Goal: Find contact information: Find contact information

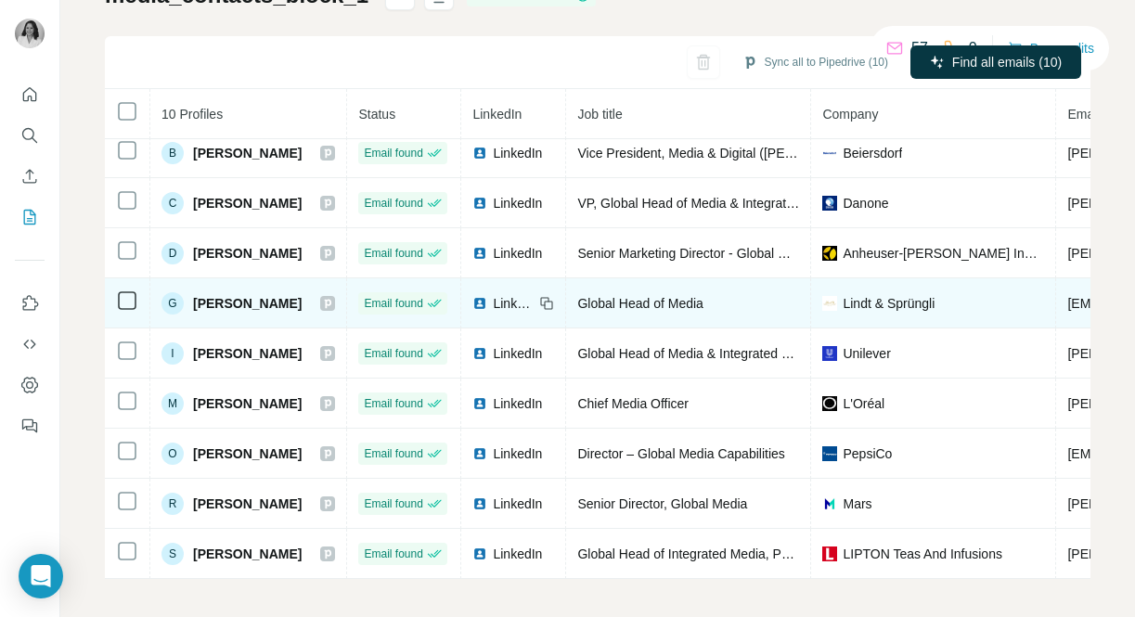
scroll to position [156, 0]
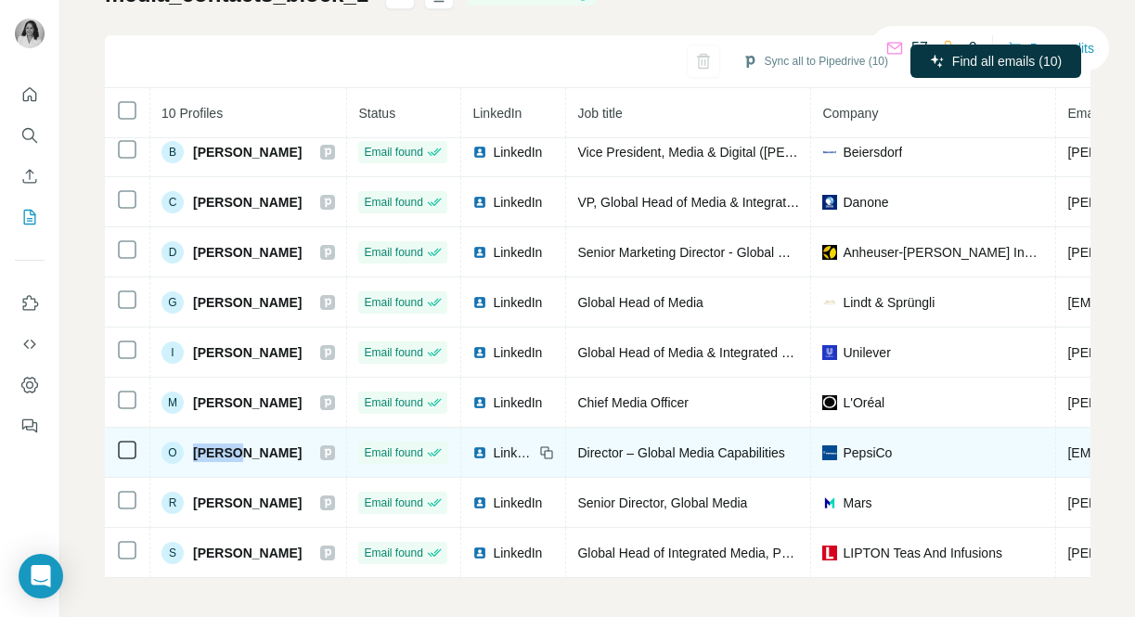
drag, startPoint x: 261, startPoint y: 452, endPoint x: 193, endPoint y: 452, distance: 67.7
click at [193, 452] on div "O [PERSON_NAME]" at bounding box center [247, 453] width 173 height 22
copy span "[PERSON_NAME]"
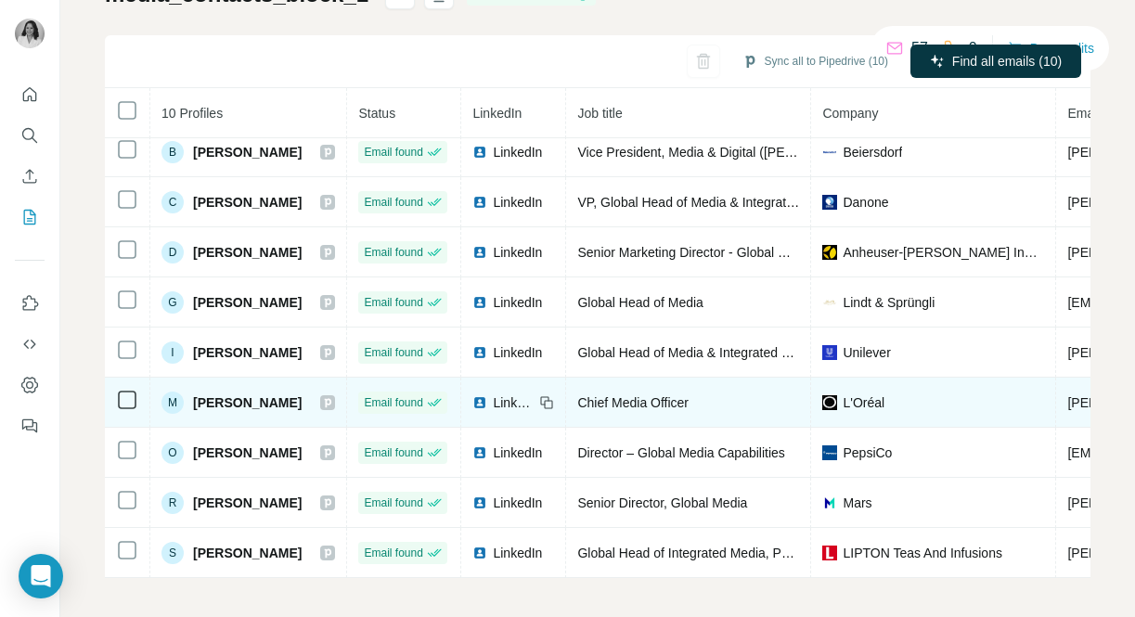
click at [515, 399] on span "LinkedIn" at bounding box center [513, 402] width 41 height 19
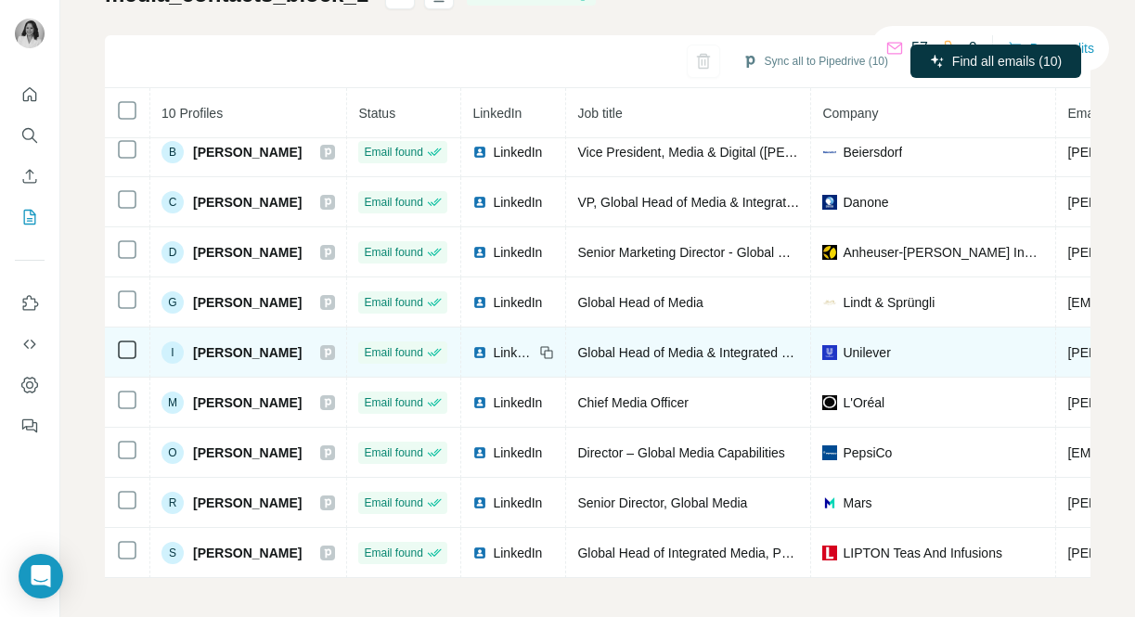
click at [495, 348] on span "LinkedIn" at bounding box center [513, 352] width 41 height 19
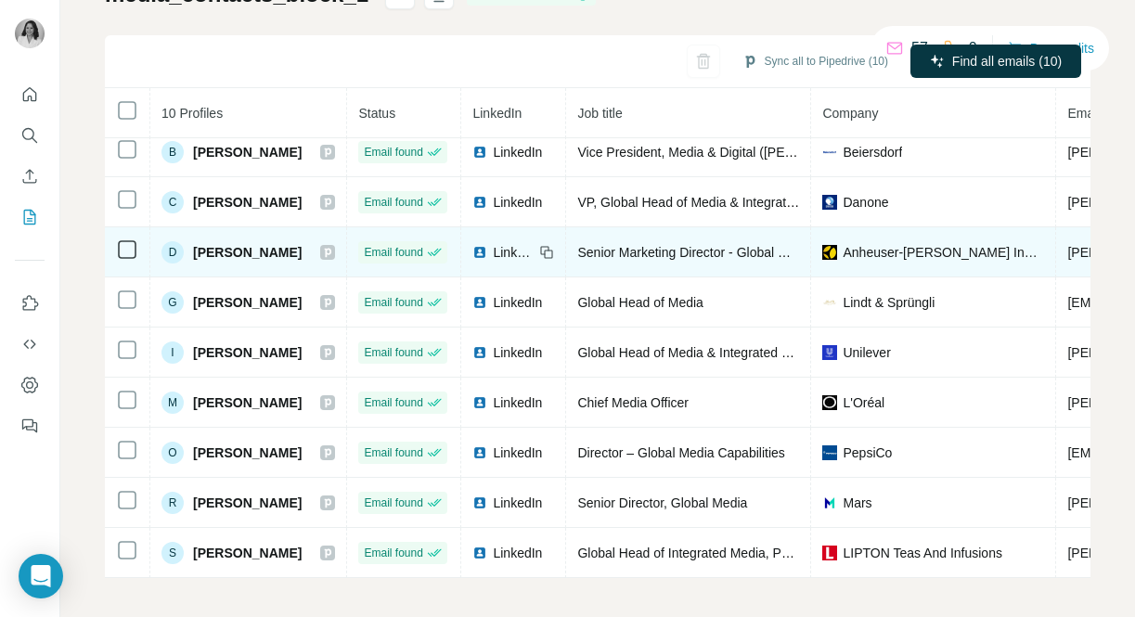
scroll to position [0, 0]
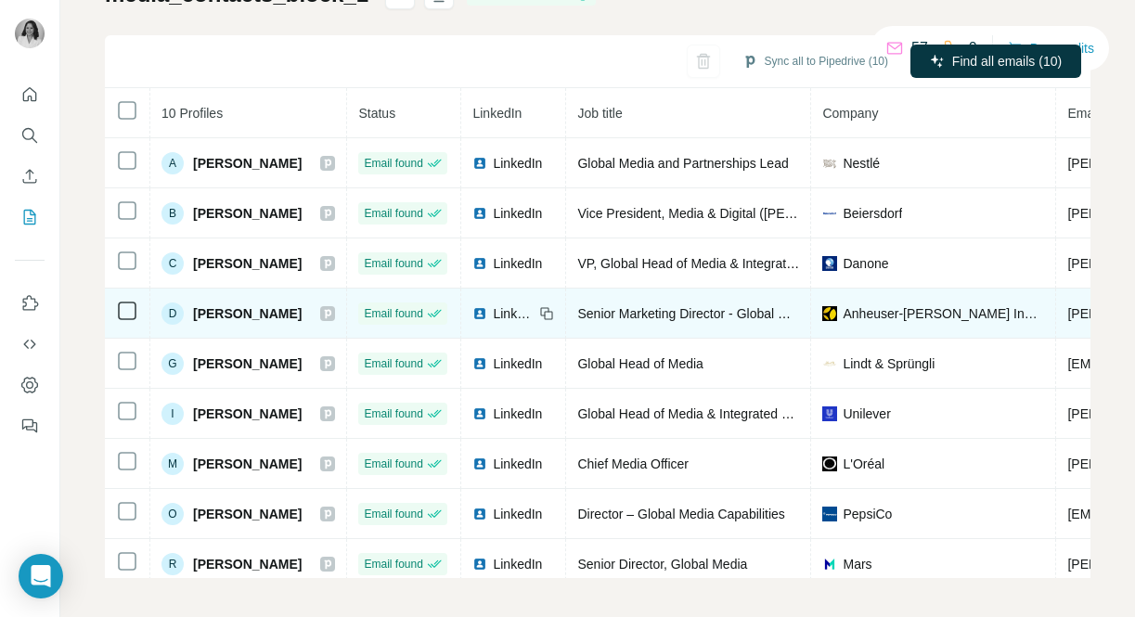
click at [496, 315] on span "LinkedIn" at bounding box center [513, 313] width 41 height 19
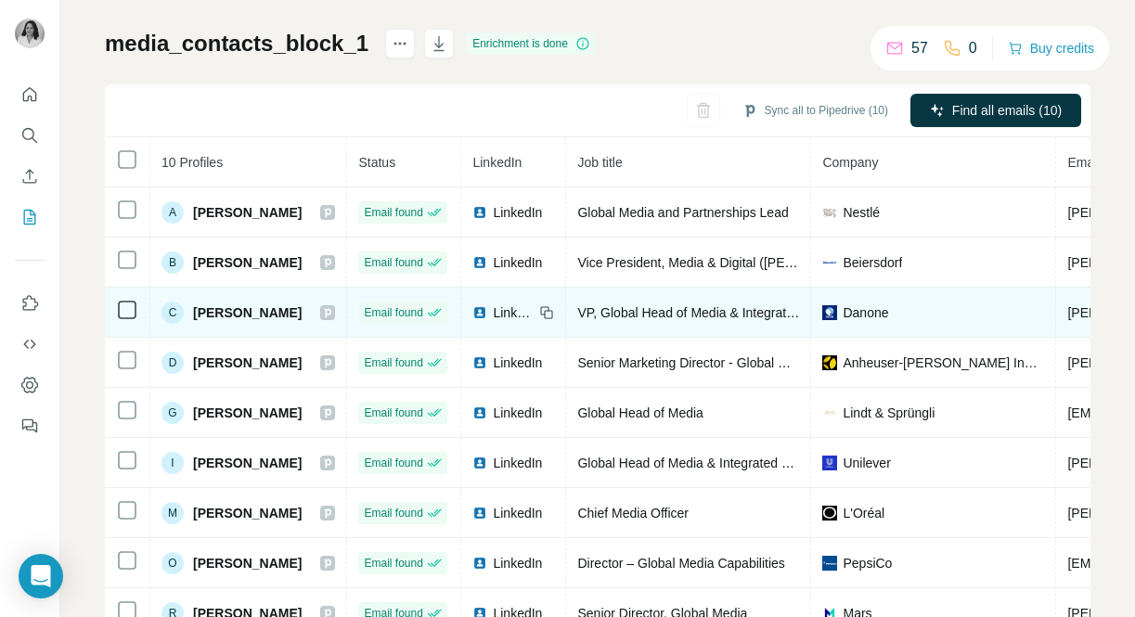
scroll to position [93, 0]
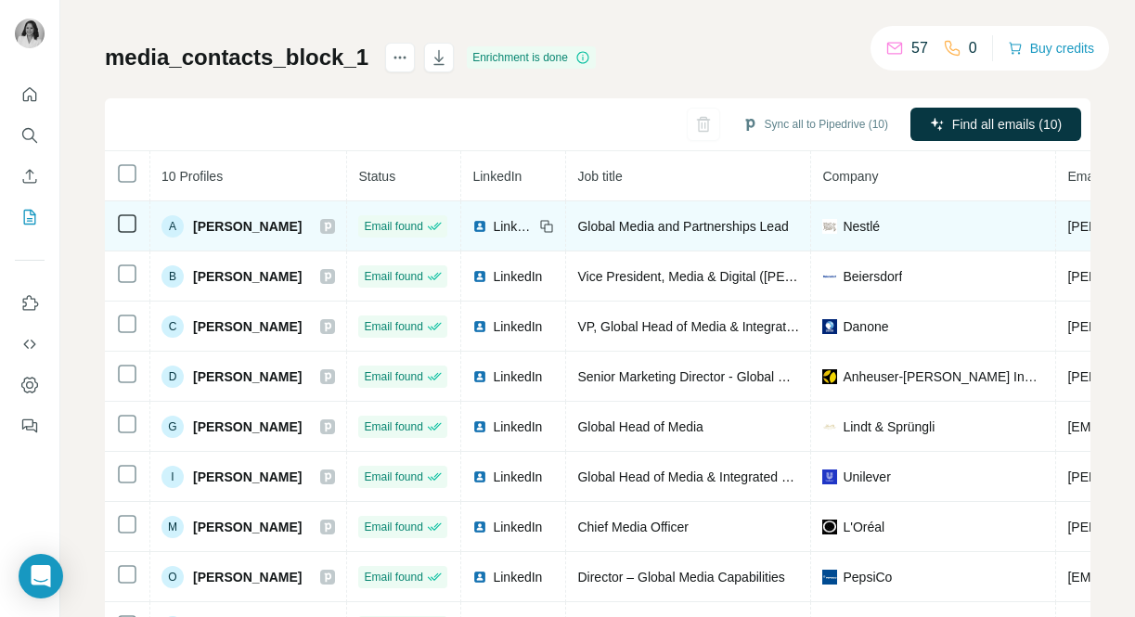
drag, startPoint x: 196, startPoint y: 223, endPoint x: 300, endPoint y: 218, distance: 104.0
click at [301, 219] on span "[PERSON_NAME]" at bounding box center [247, 226] width 109 height 19
copy span "[PERSON_NAME]"
click at [489, 226] on div "LinkedIn" at bounding box center [502, 226] width 61 height 19
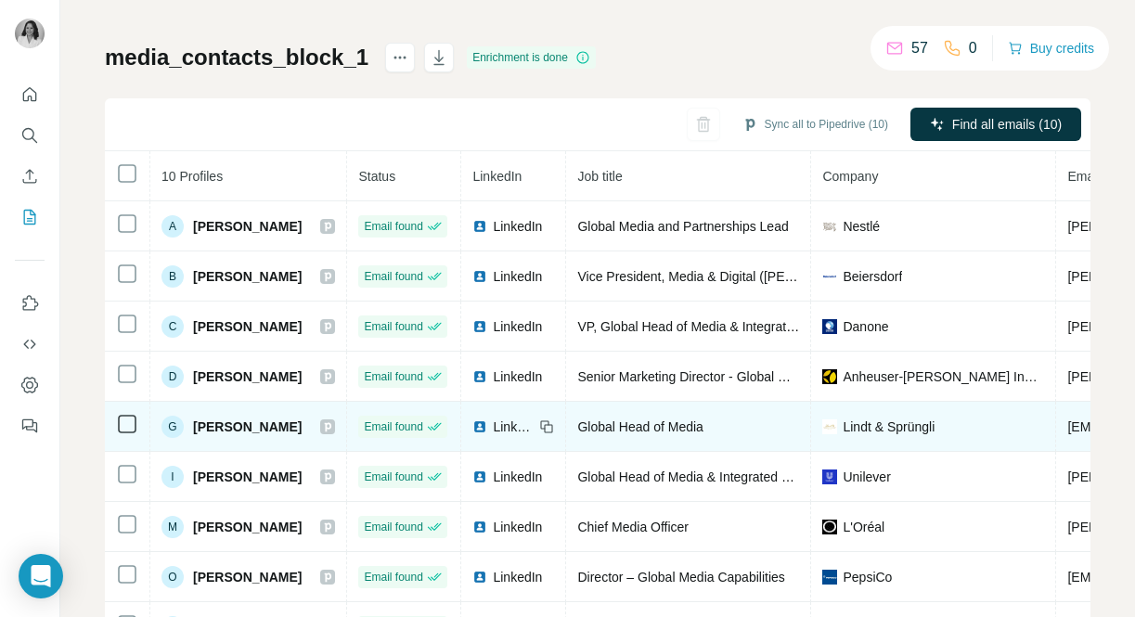
scroll to position [61, 0]
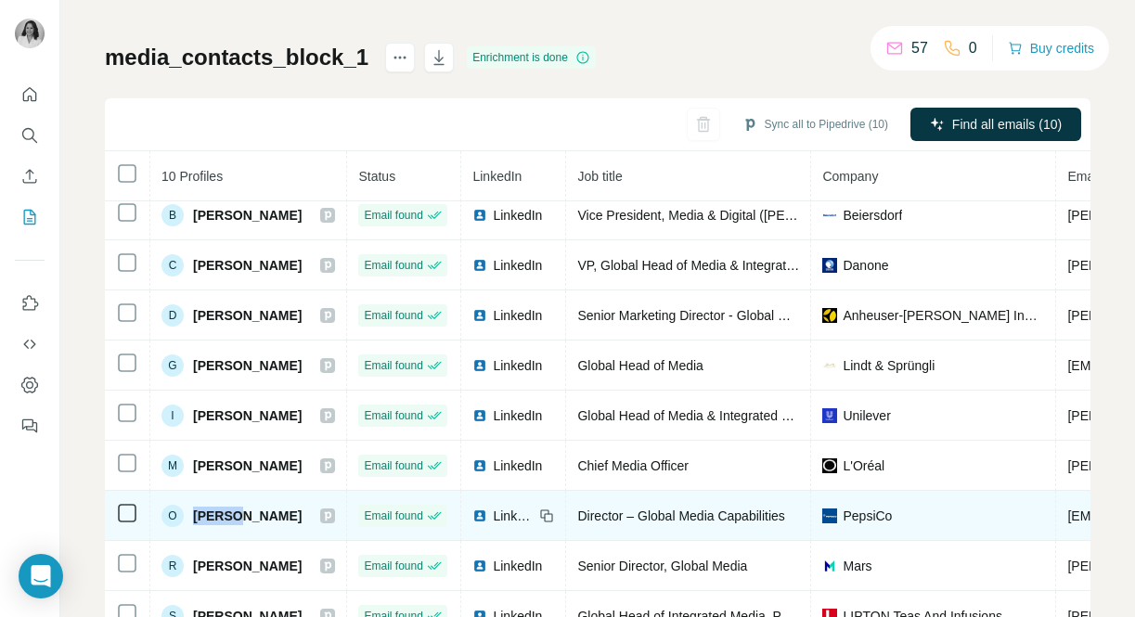
drag, startPoint x: 256, startPoint y: 510, endPoint x: 189, endPoint y: 506, distance: 66.9
click at [189, 506] on div "O [PERSON_NAME]" at bounding box center [247, 516] width 173 height 22
copy span "[PERSON_NAME]"
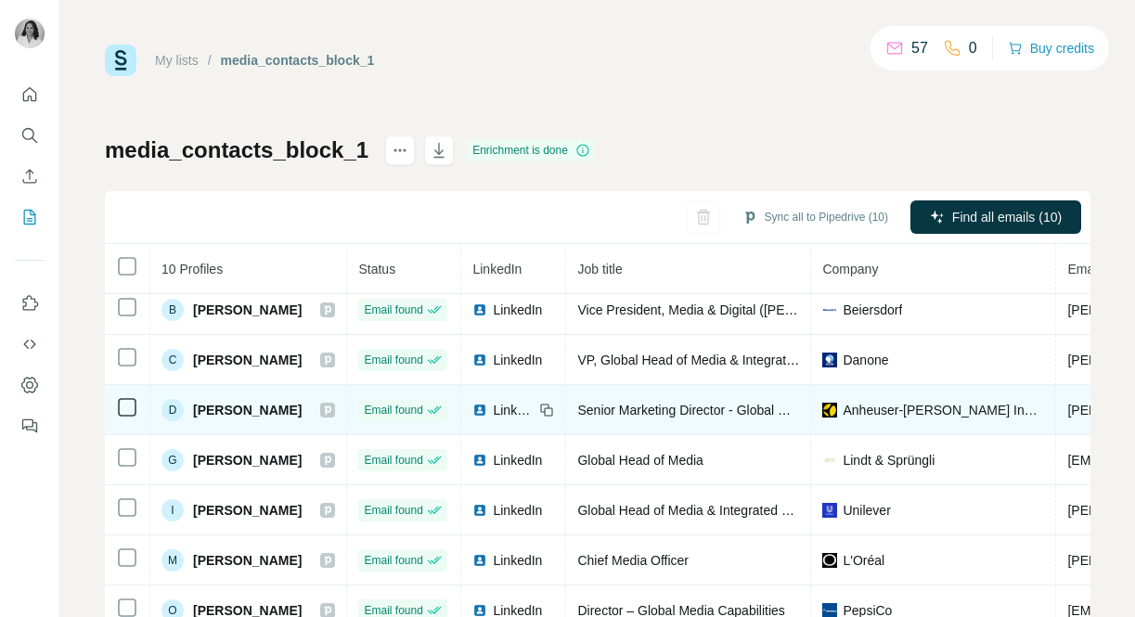
scroll to position [61, 0]
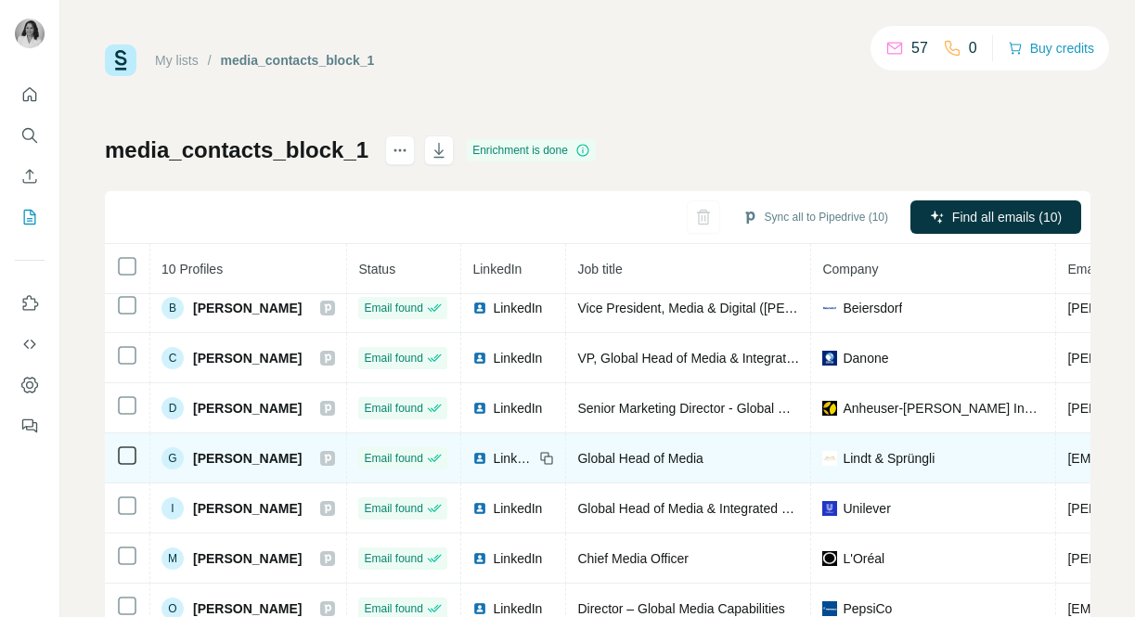
click at [508, 453] on span "LinkedIn" at bounding box center [513, 458] width 41 height 19
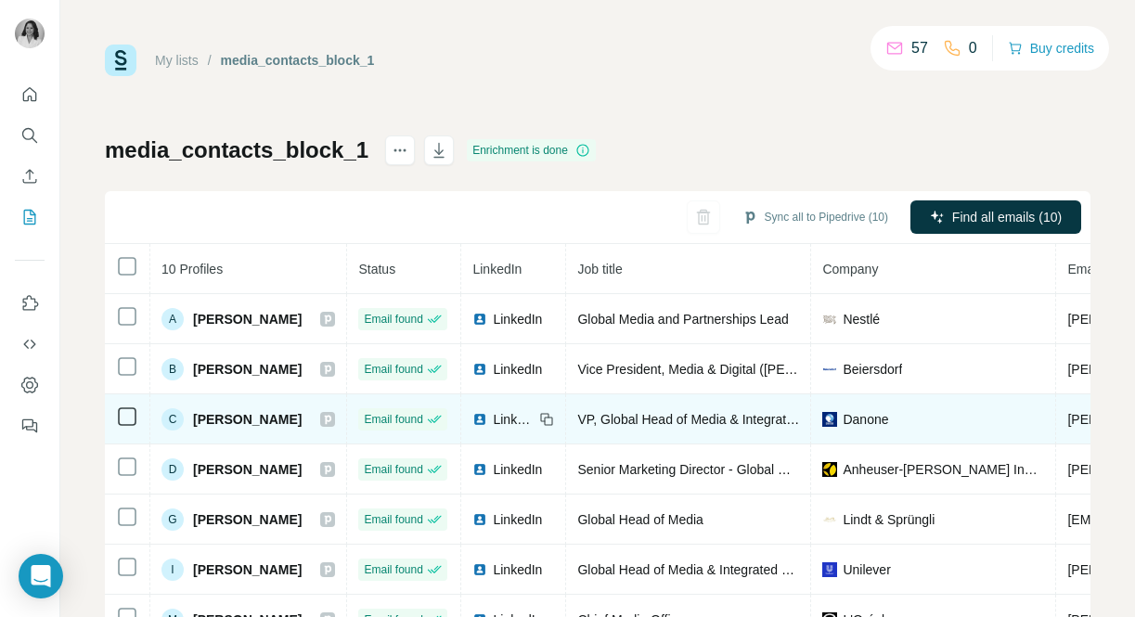
click at [499, 422] on span "LinkedIn" at bounding box center [513, 419] width 41 height 19
drag, startPoint x: 196, startPoint y: 413, endPoint x: 333, endPoint y: 413, distance: 137.3
click at [333, 413] on div "C [PERSON_NAME]" at bounding box center [247, 419] width 173 height 22
copy div "[PERSON_NAME]"
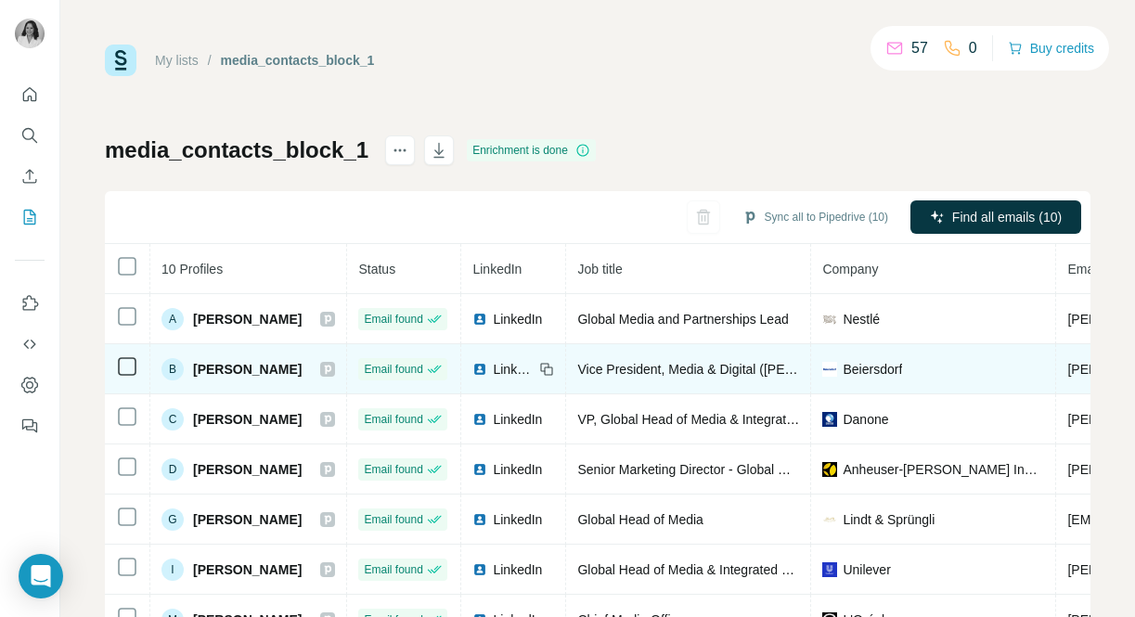
click at [519, 366] on span "LinkedIn" at bounding box center [513, 369] width 41 height 19
drag, startPoint x: 189, startPoint y: 372, endPoint x: 299, endPoint y: 373, distance: 109.5
click at [299, 373] on div "B Beatrice Lindvall" at bounding box center [247, 369] width 173 height 22
copy span "[PERSON_NAME]"
